Goal: Task Accomplishment & Management: Use online tool/utility

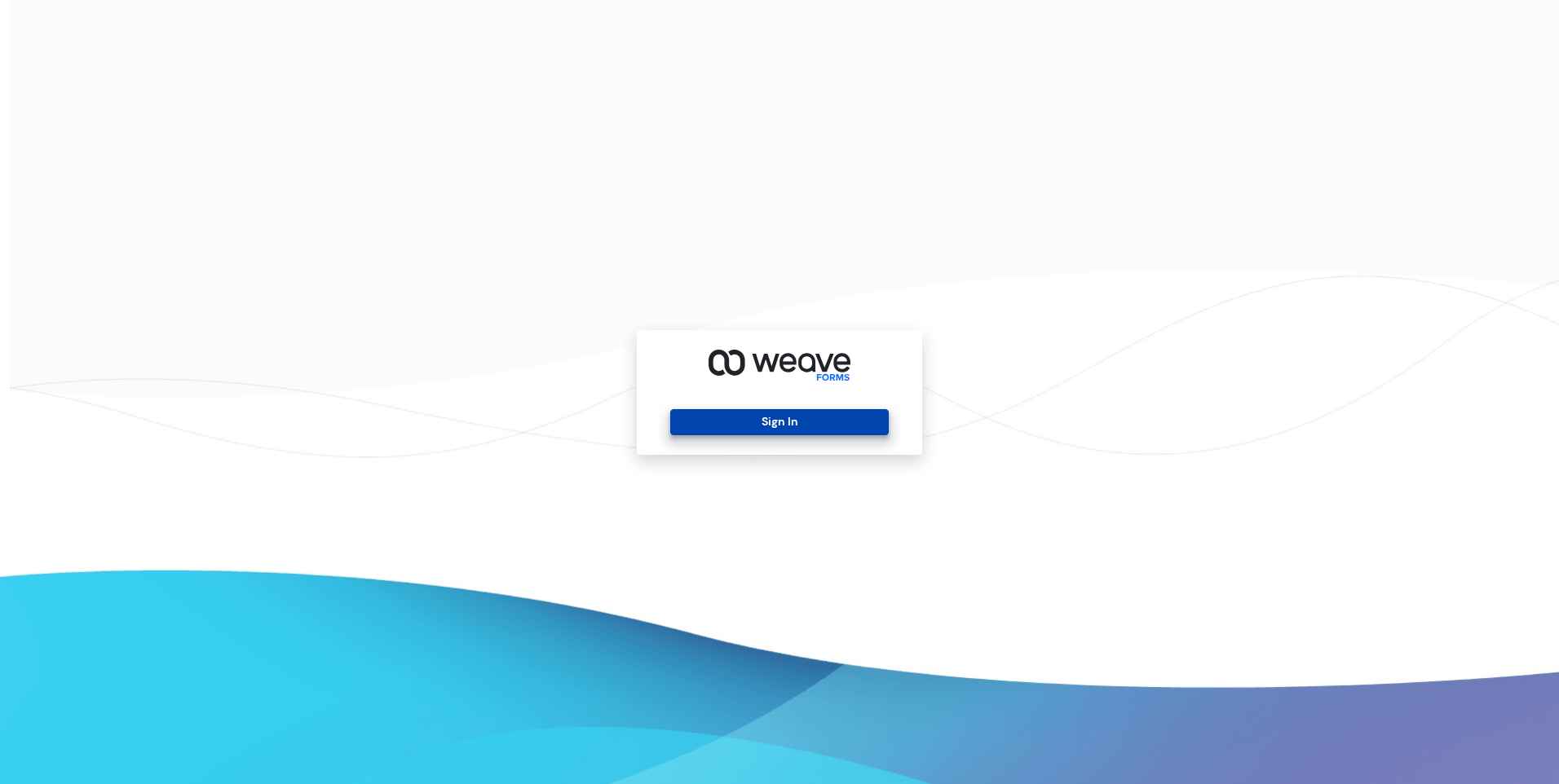
click at [828, 425] on button "Sign In" at bounding box center [779, 423] width 217 height 26
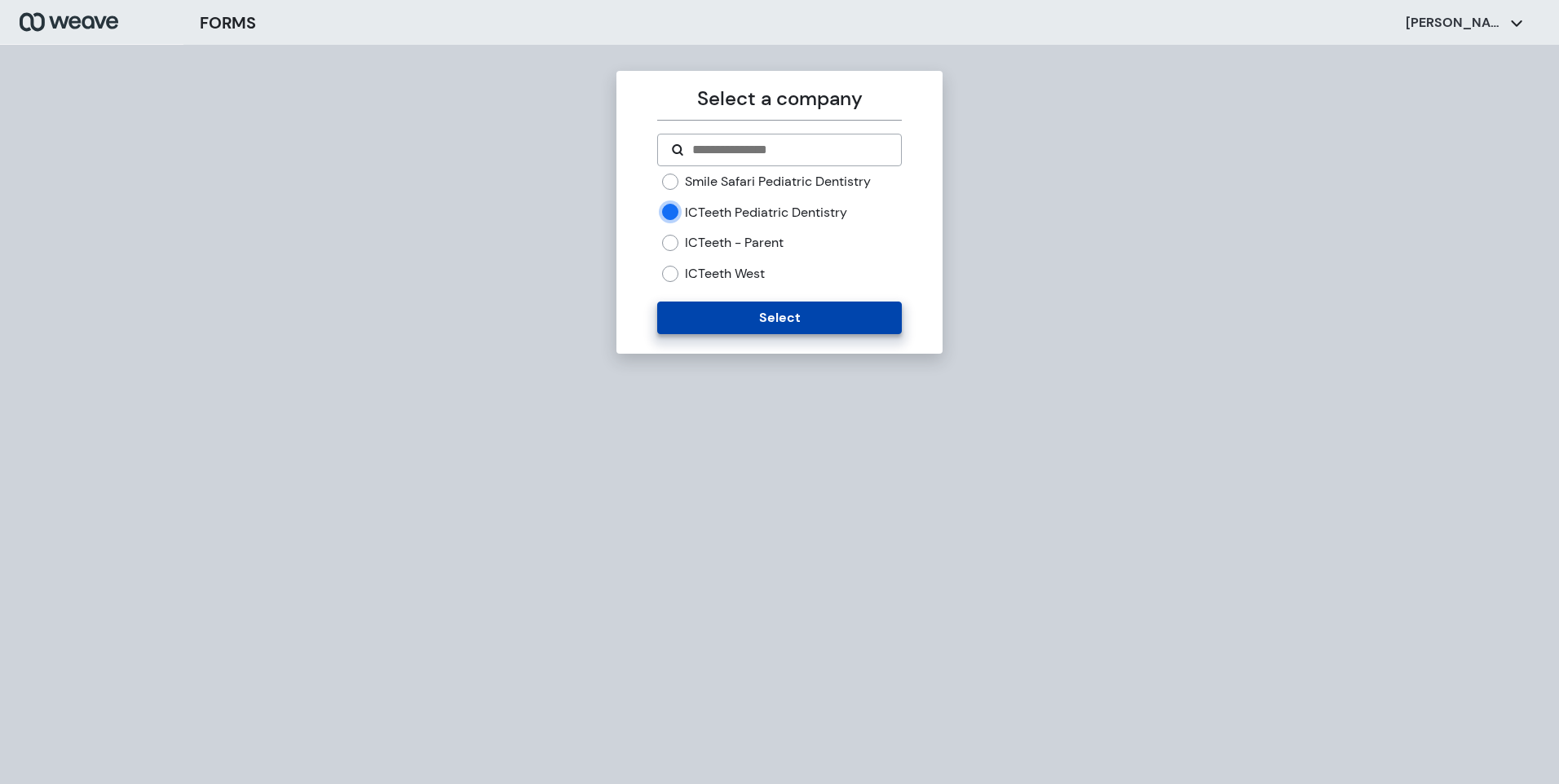
click at [770, 325] on button "Select" at bounding box center [779, 317] width 244 height 33
